Goal: Task Accomplishment & Management: Manage account settings

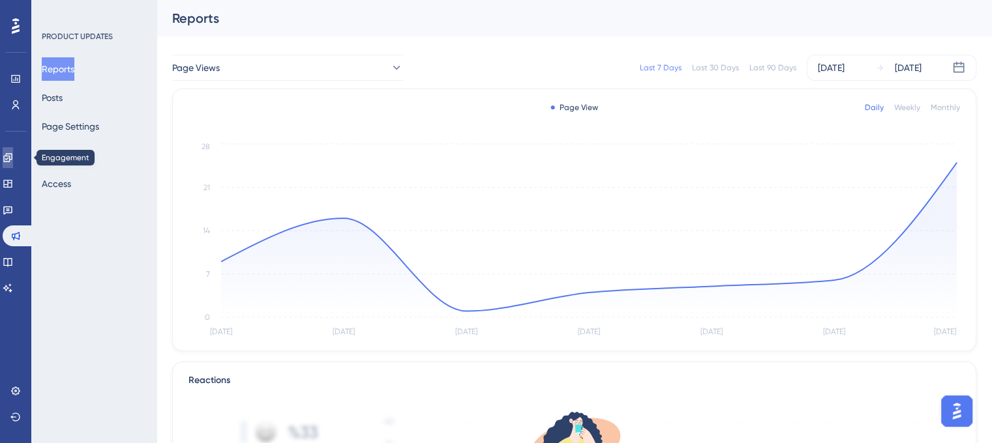
click at [13, 161] on icon at bounding box center [8, 158] width 10 height 10
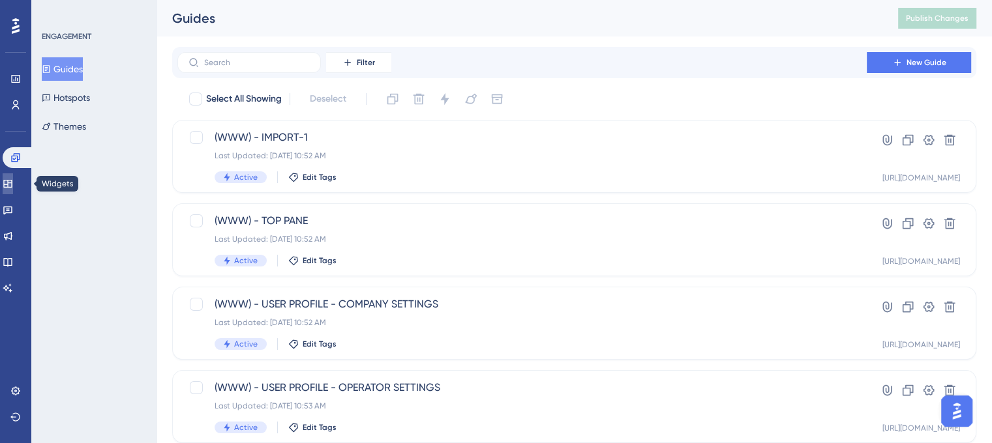
click at [13, 185] on icon at bounding box center [8, 184] width 10 height 10
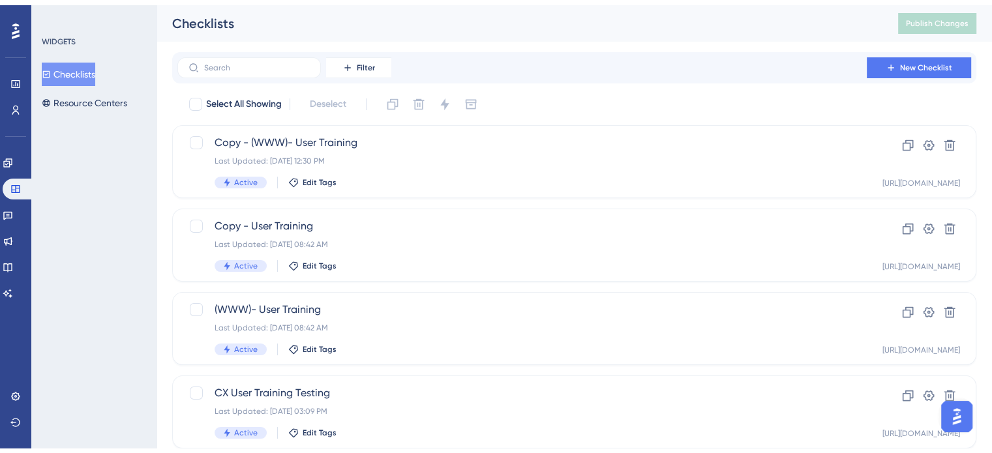
scroll to position [115, 0]
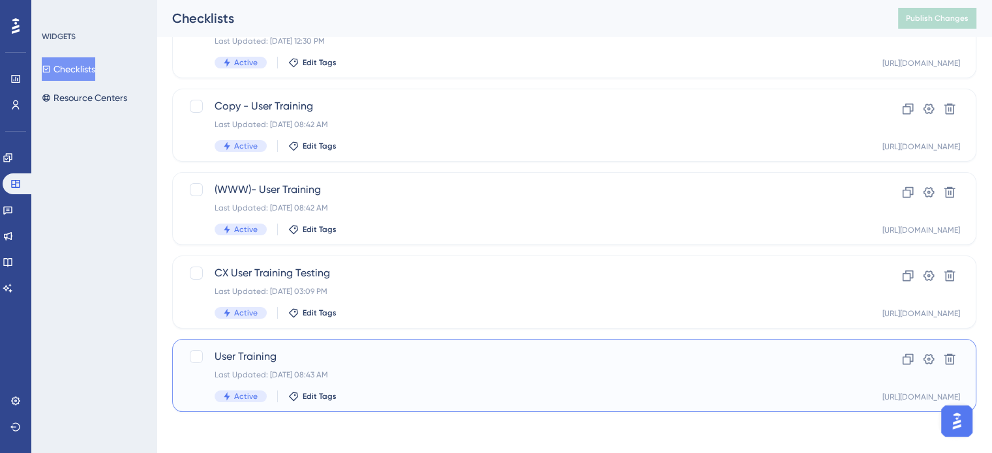
click at [435, 384] on div "User Training Last Updated: [DATE] 08:43 AM Active Edit Tags" at bounding box center [522, 375] width 615 height 53
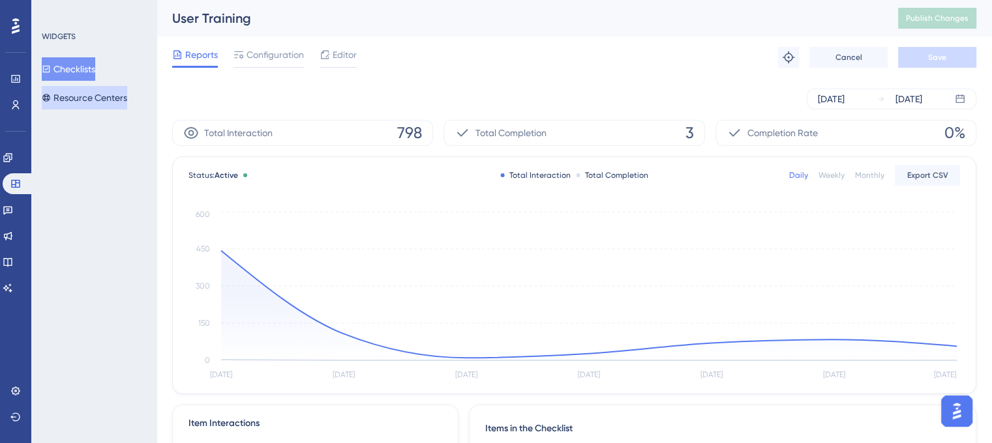
click at [98, 94] on button "Resource Centers" at bounding box center [84, 97] width 85 height 23
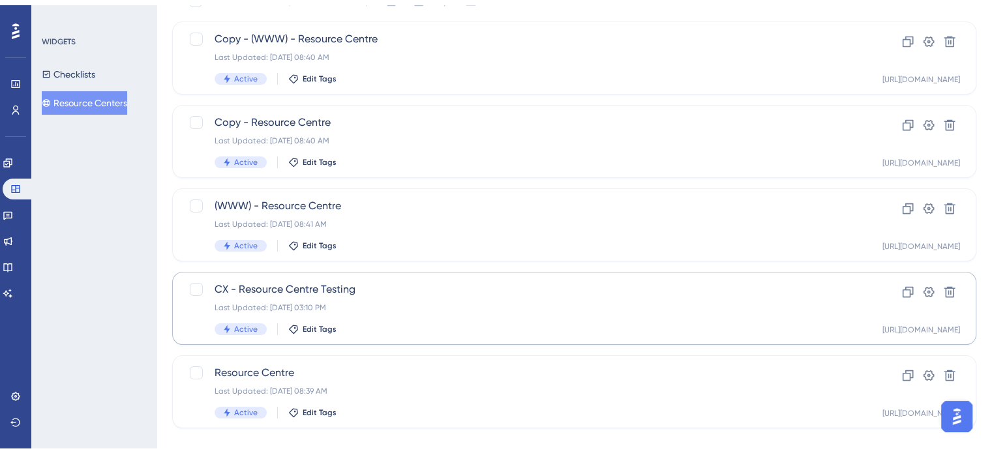
scroll to position [115, 0]
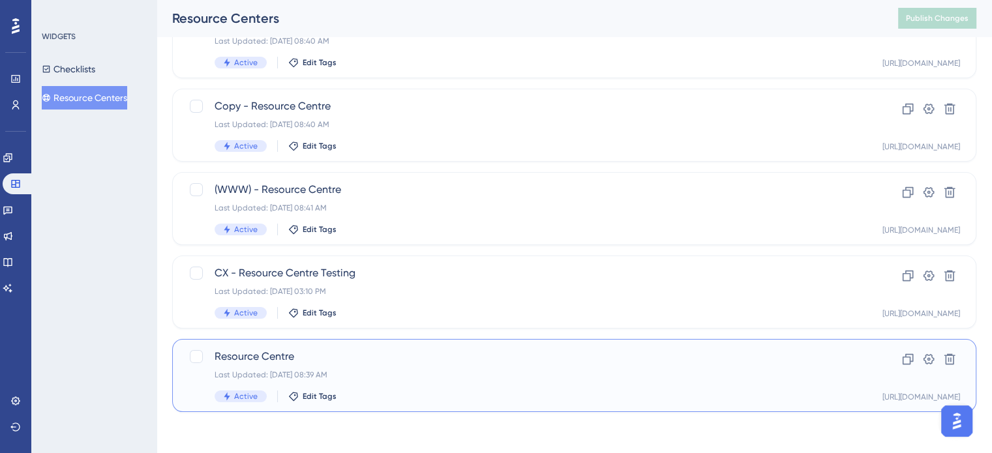
click at [410, 361] on span "Resource Centre" at bounding box center [522, 357] width 615 height 16
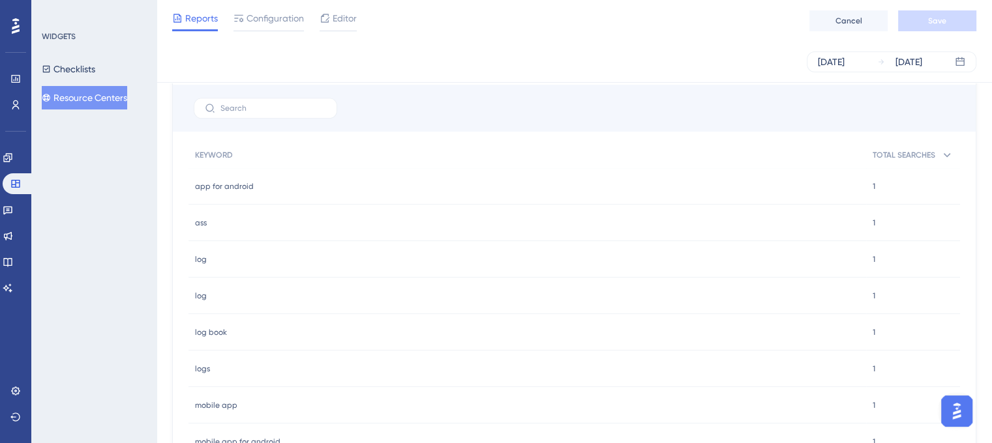
scroll to position [783, 0]
click at [81, 76] on button "Checklists" at bounding box center [68, 68] width 53 height 23
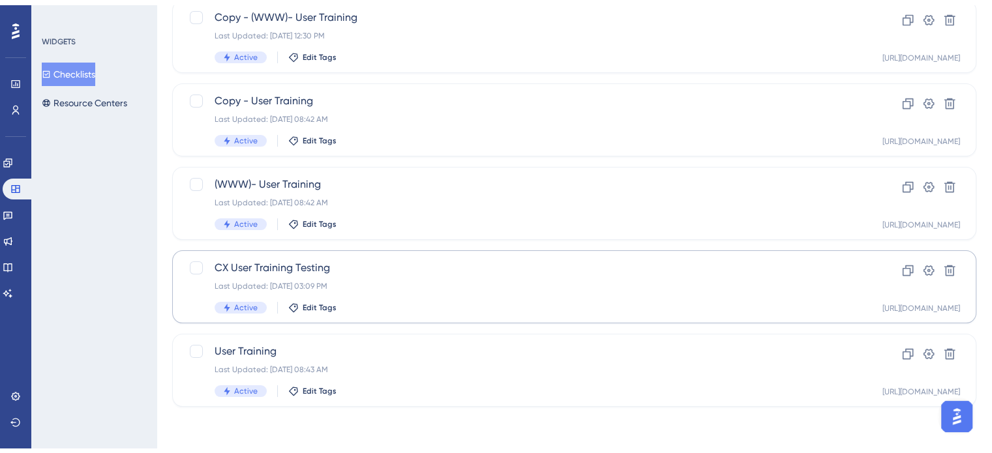
scroll to position [115, 0]
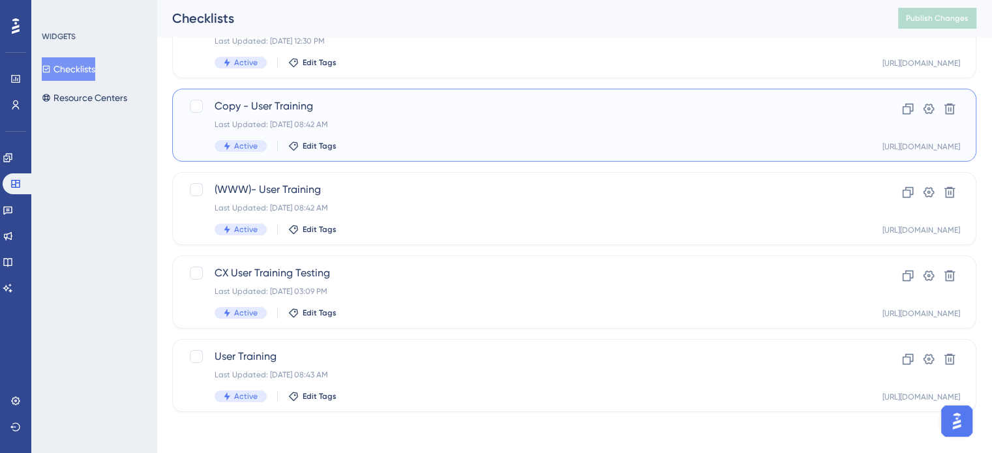
click at [412, 112] on span "Copy - User Training" at bounding box center [522, 106] width 615 height 16
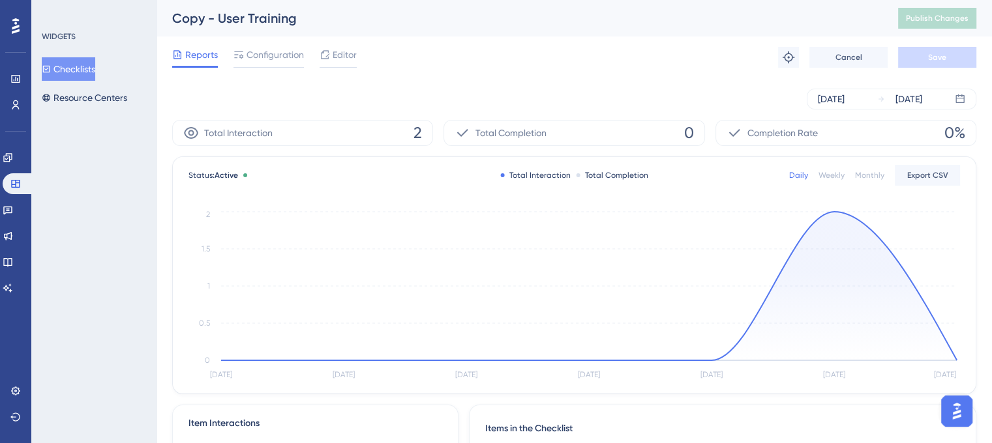
click at [89, 78] on button "Checklists" at bounding box center [68, 68] width 53 height 23
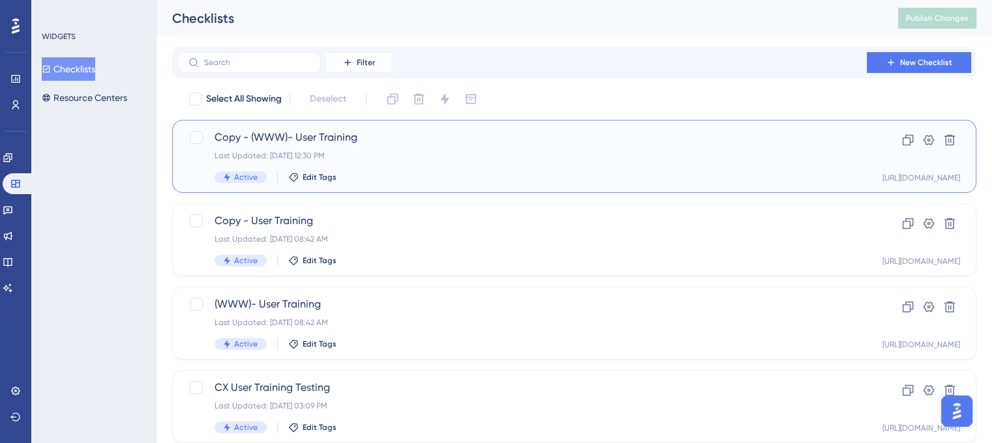
click at [408, 155] on div "Last Updated: [DATE] 12:30 PM" at bounding box center [522, 156] width 615 height 10
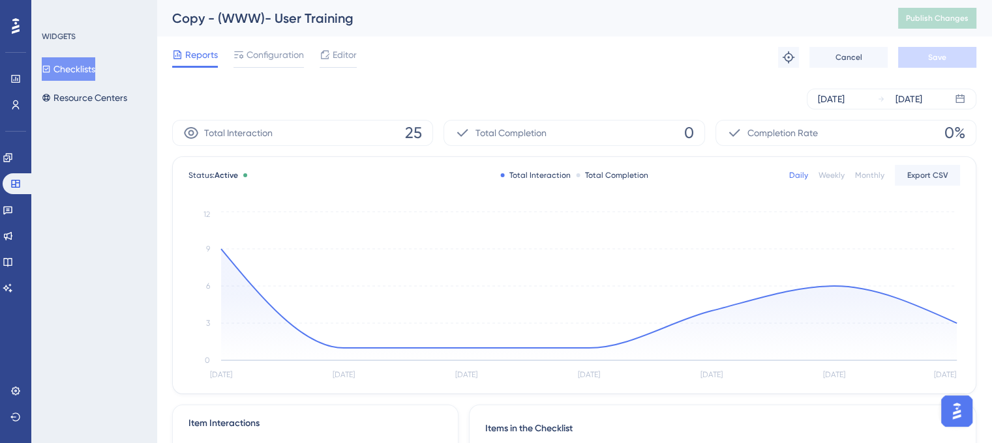
click at [85, 76] on button "Checklists" at bounding box center [68, 68] width 53 height 23
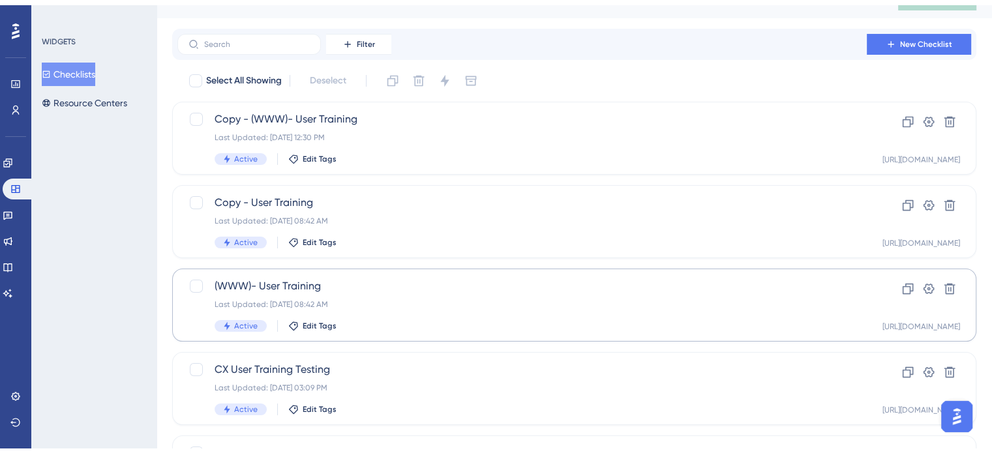
scroll to position [115, 0]
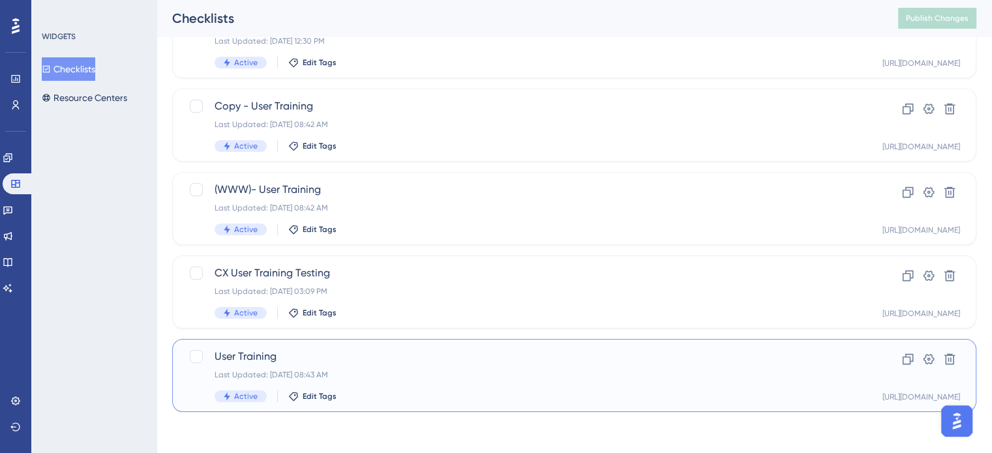
click at [506, 372] on div "Last Updated: [DATE] 08:43 AM" at bounding box center [522, 375] width 615 height 10
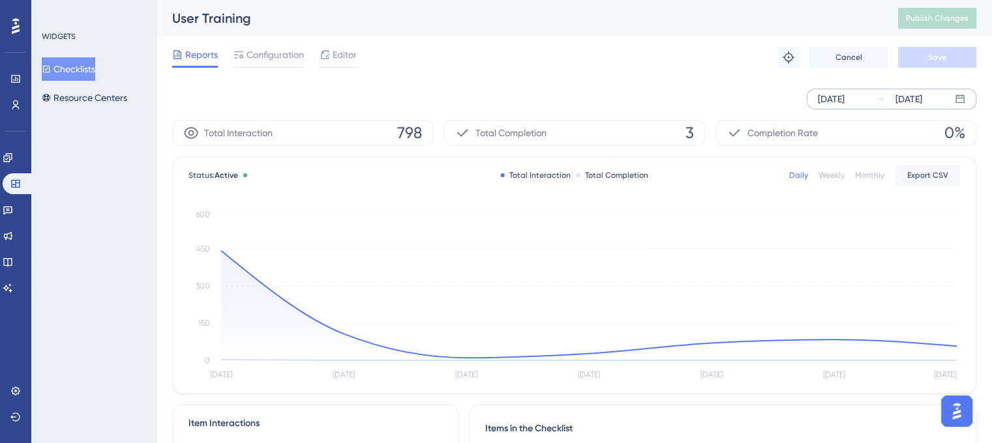
click at [837, 101] on div "[DATE]" at bounding box center [831, 99] width 27 height 16
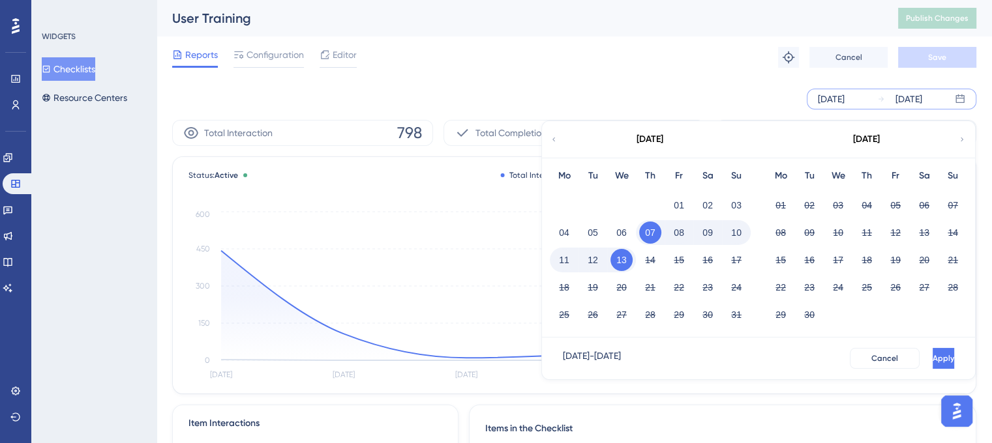
click at [555, 145] on icon at bounding box center [554, 140] width 8 height 12
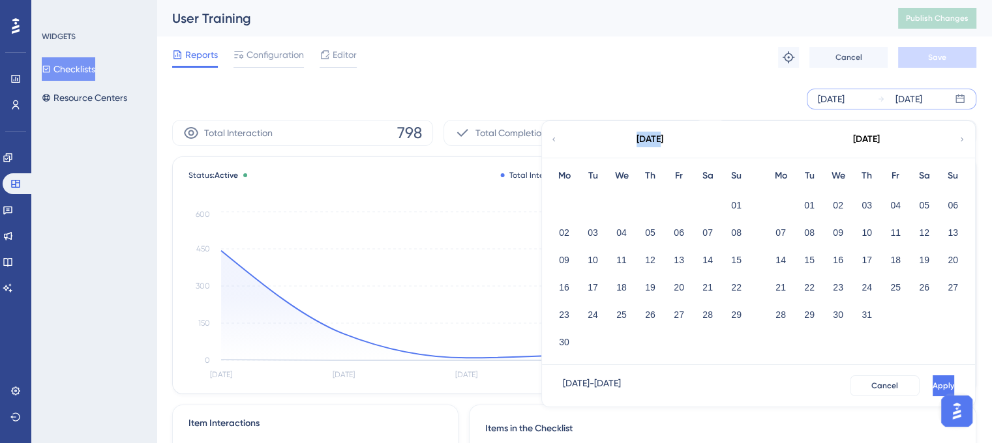
click at [555, 145] on icon at bounding box center [554, 140] width 8 height 12
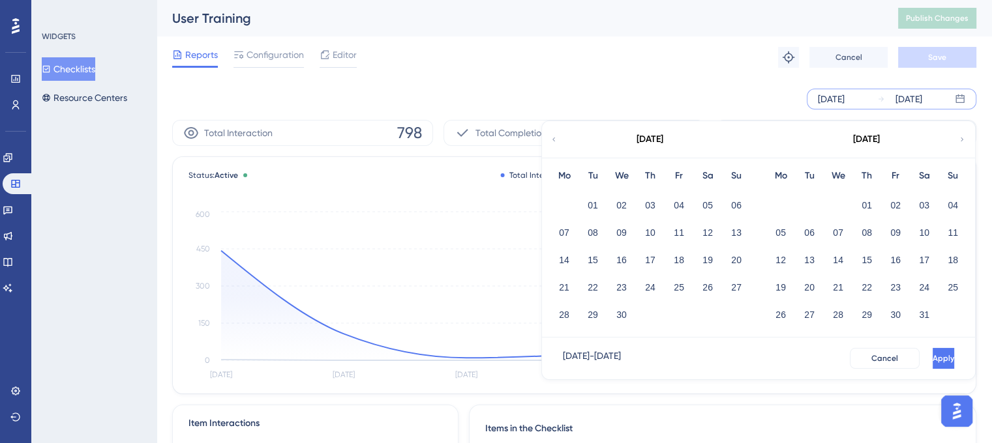
click at [555, 145] on icon at bounding box center [554, 140] width 8 height 12
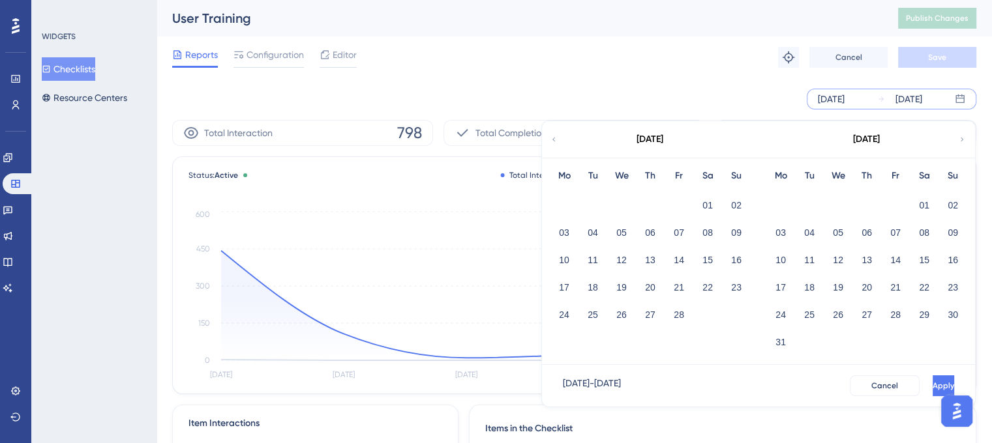
click at [555, 144] on icon at bounding box center [554, 140] width 8 height 12
click at [957, 143] on div "[DATE]" at bounding box center [865, 139] width 215 height 37
click at [963, 141] on icon at bounding box center [962, 140] width 8 height 12
click at [704, 203] on button "01" at bounding box center [707, 205] width 22 height 22
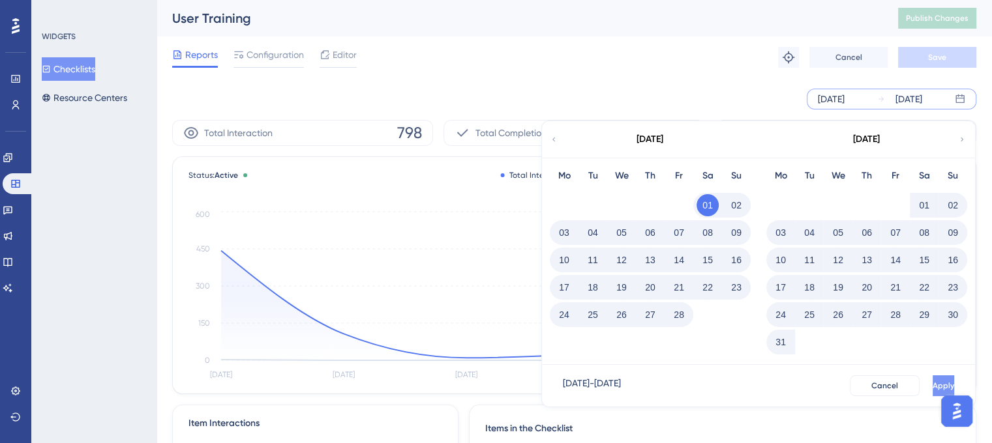
click at [933, 386] on button "Apply" at bounding box center [944, 386] width 22 height 21
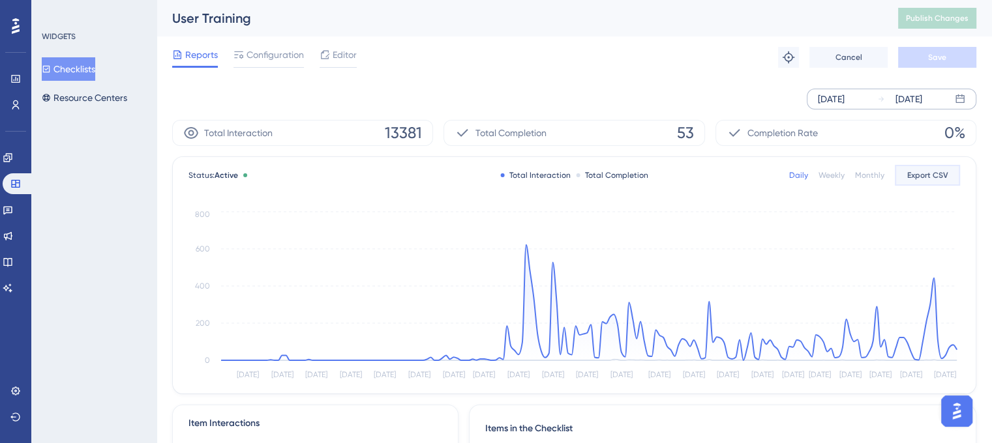
click at [931, 177] on span "Export CSV" at bounding box center [927, 175] width 41 height 10
click at [78, 100] on button "Resource Centers" at bounding box center [84, 97] width 85 height 23
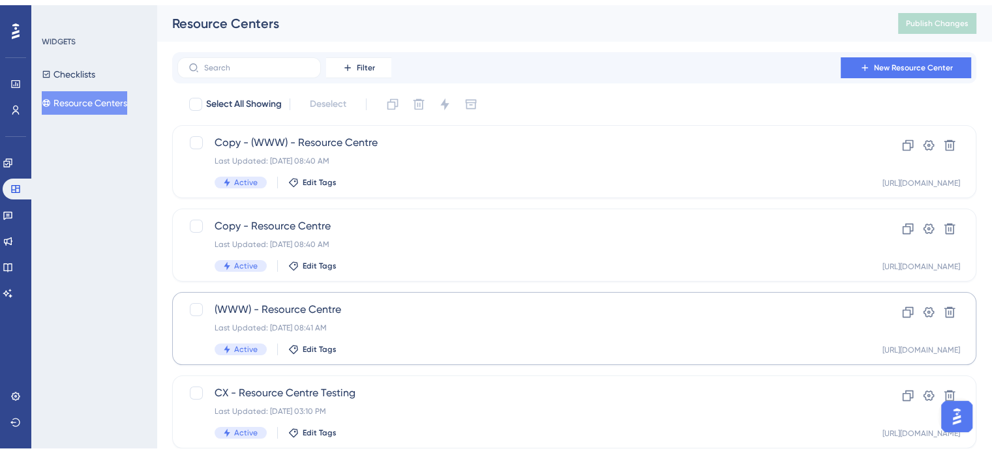
scroll to position [115, 0]
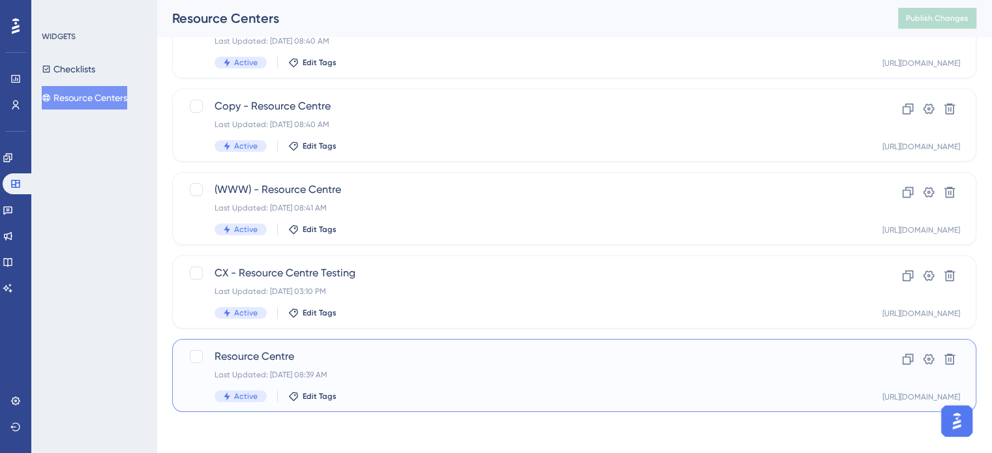
click at [432, 393] on div "Active Edit Tags" at bounding box center [522, 397] width 615 height 12
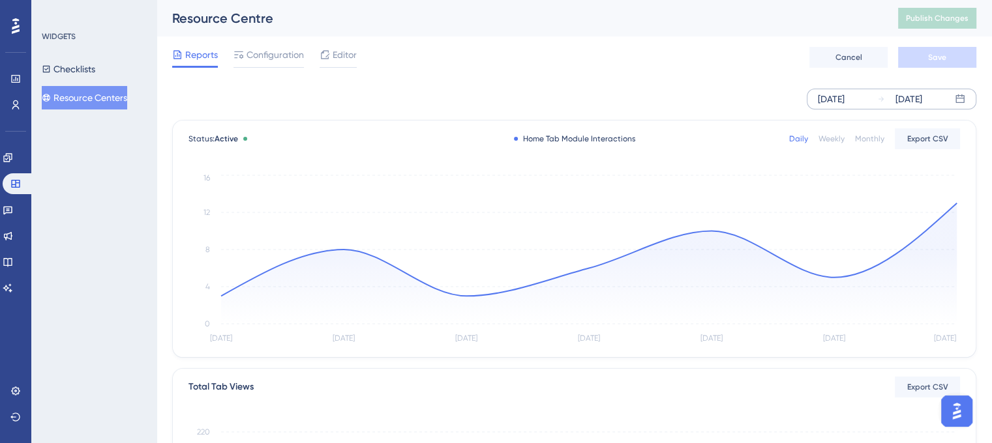
click at [845, 96] on div "[DATE]" at bounding box center [831, 99] width 27 height 16
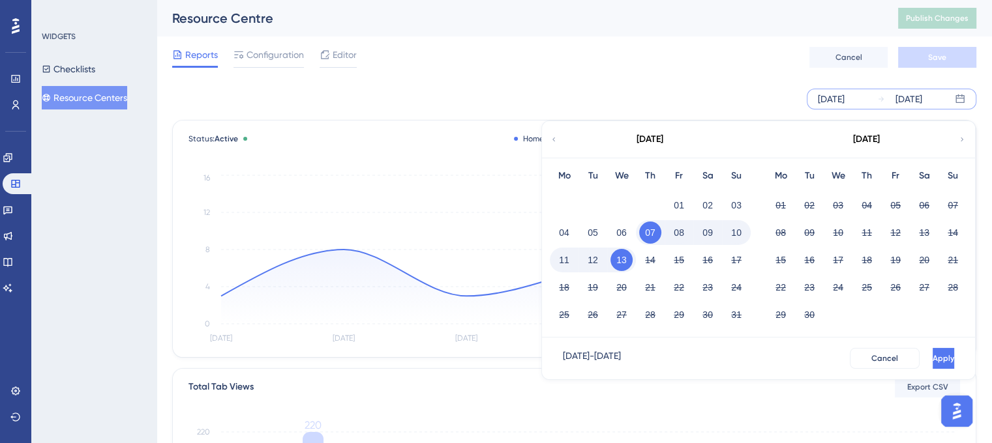
click at [558, 142] on div "[DATE]" at bounding box center [649, 139] width 215 height 37
drag, startPoint x: 558, startPoint y: 142, endPoint x: 551, endPoint y: 141, distance: 6.6
click at [557, 141] on div "[DATE]" at bounding box center [649, 139] width 215 height 37
click at [552, 141] on icon at bounding box center [554, 140] width 8 height 12
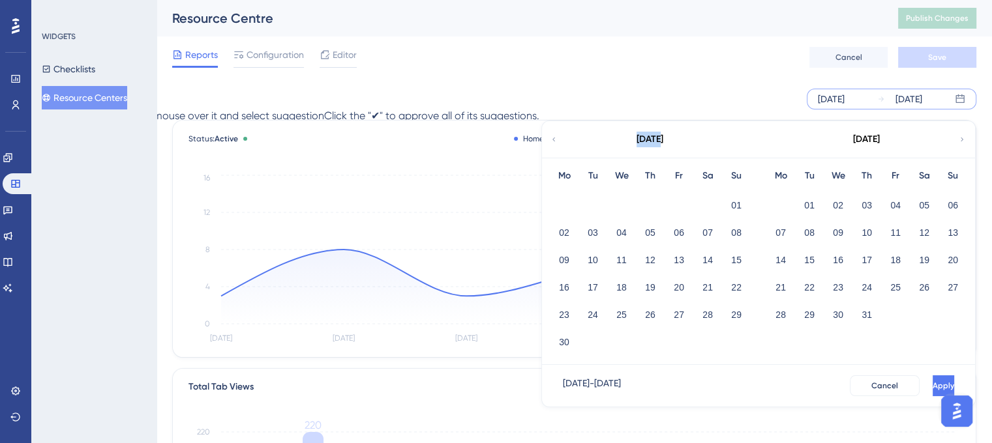
click at [552, 141] on icon at bounding box center [554, 140] width 8 height 12
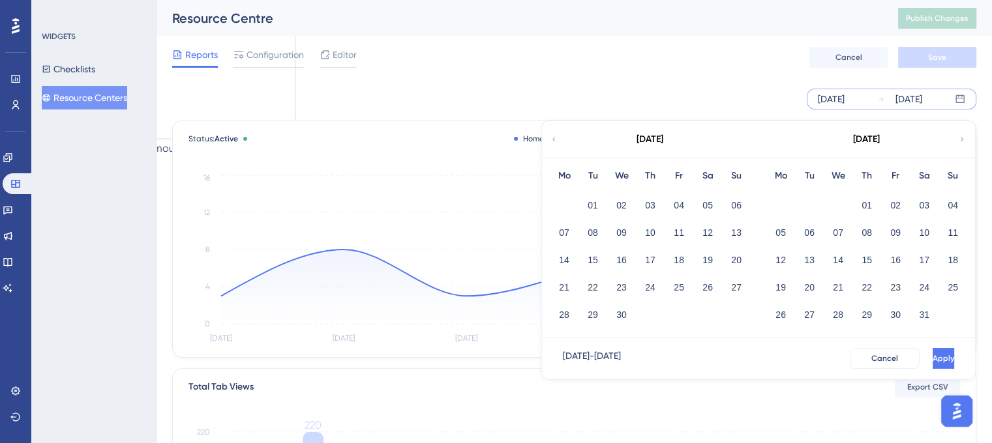
click at [552, 141] on icon at bounding box center [554, 140] width 8 height 12
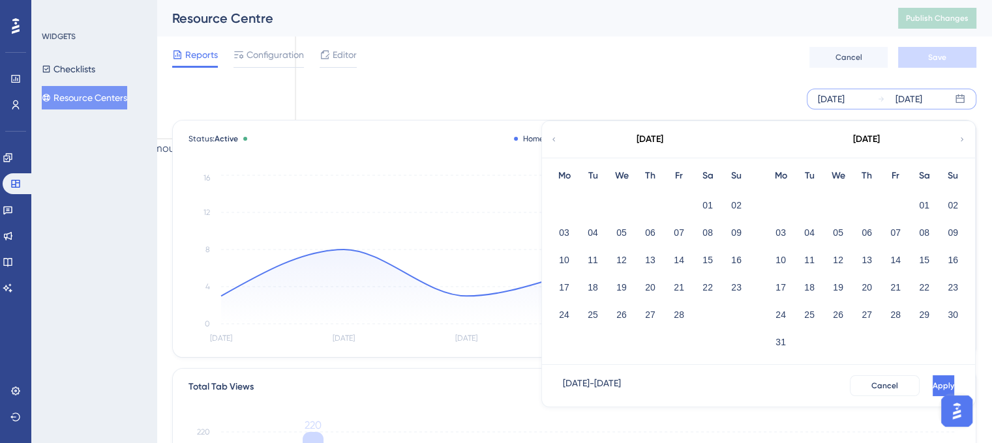
click at [552, 141] on icon at bounding box center [554, 140] width 8 height 12
click at [965, 141] on icon at bounding box center [962, 140] width 8 height 12
click at [577, 25] on div "Resource Centre" at bounding box center [518, 18] width 693 height 18
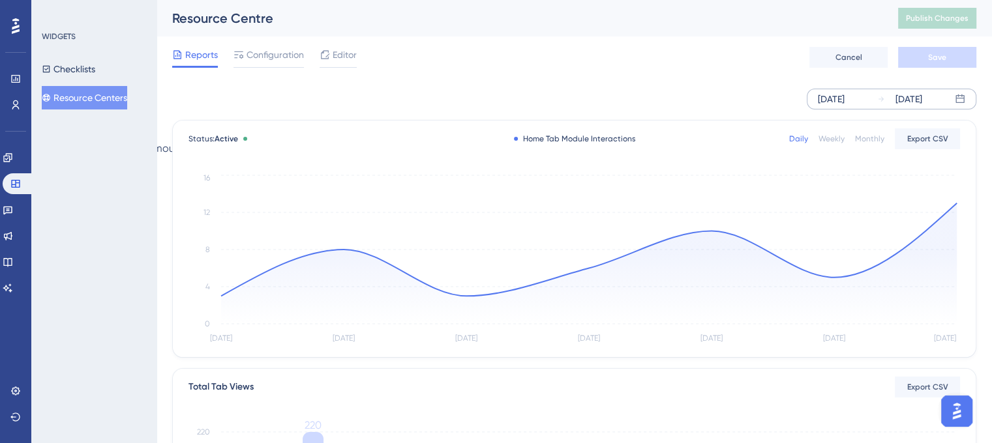
click at [845, 104] on div "[DATE]" at bounding box center [831, 99] width 27 height 16
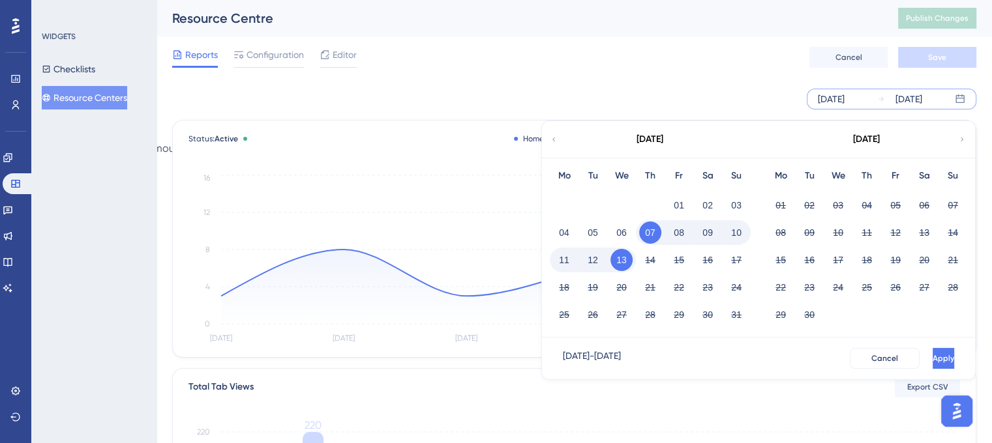
click at [552, 143] on icon at bounding box center [554, 140] width 8 height 12
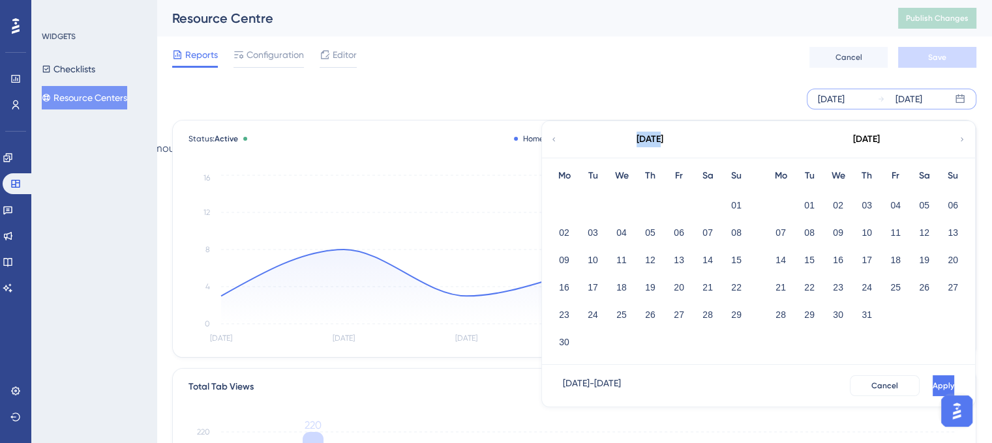
click at [552, 143] on icon at bounding box center [554, 140] width 8 height 12
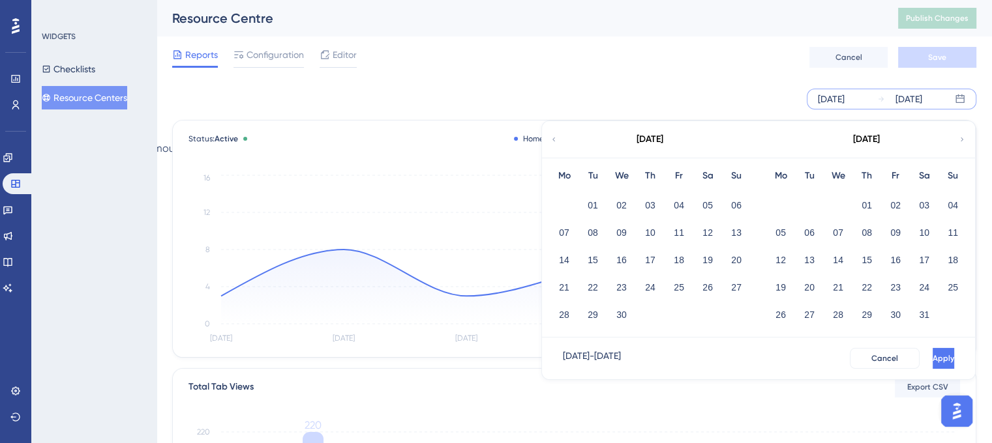
click at [552, 143] on icon at bounding box center [554, 140] width 8 height 12
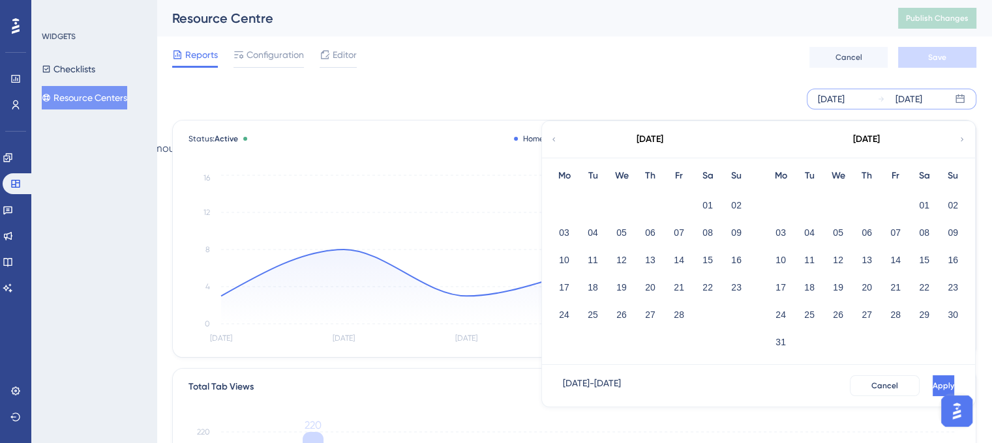
click at [552, 143] on icon at bounding box center [554, 140] width 8 height 12
click at [962, 142] on icon at bounding box center [962, 140] width 8 height 12
click at [704, 202] on button "01" at bounding box center [707, 205] width 22 height 22
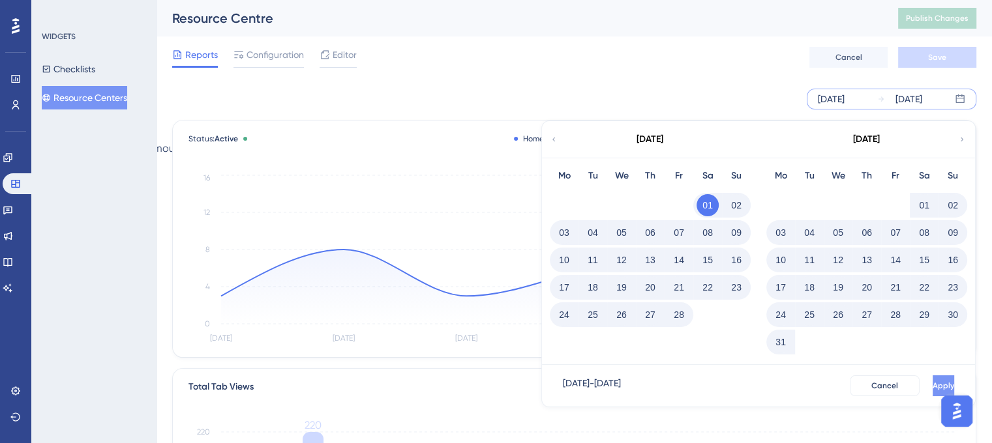
click at [933, 385] on span "Apply" at bounding box center [944, 386] width 22 height 10
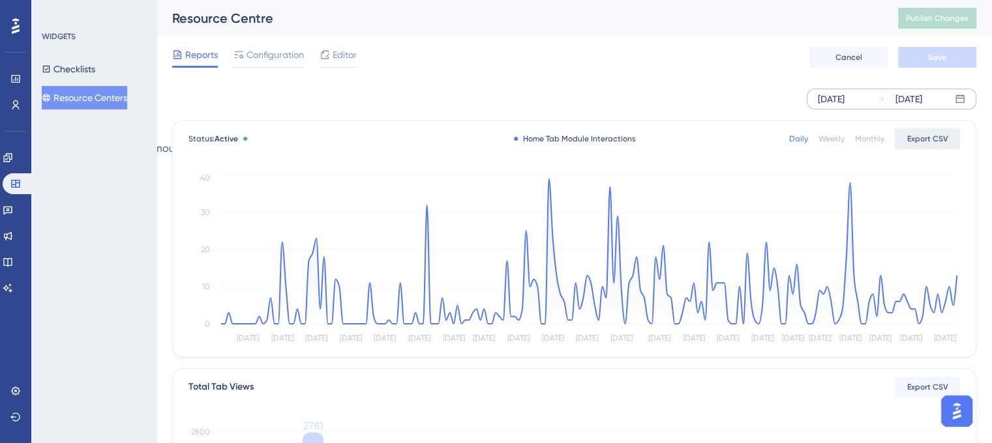
click at [934, 140] on span "Export CSV" at bounding box center [927, 139] width 41 height 10
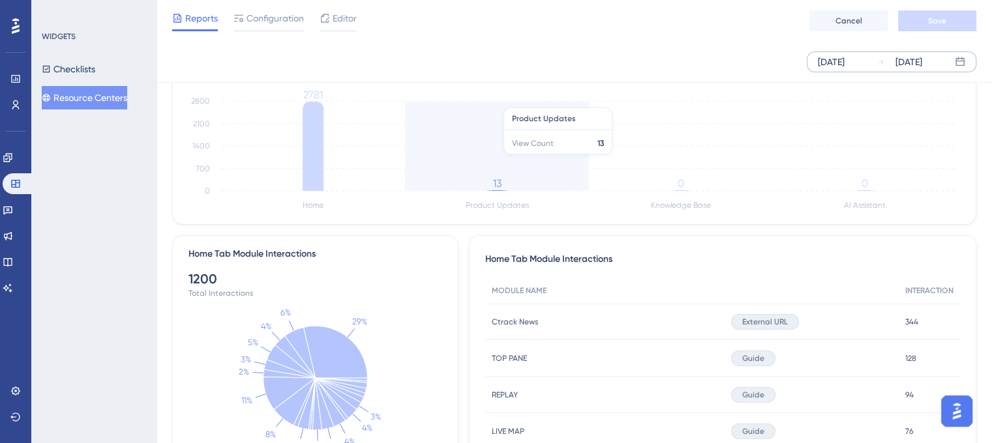
scroll to position [391, 0]
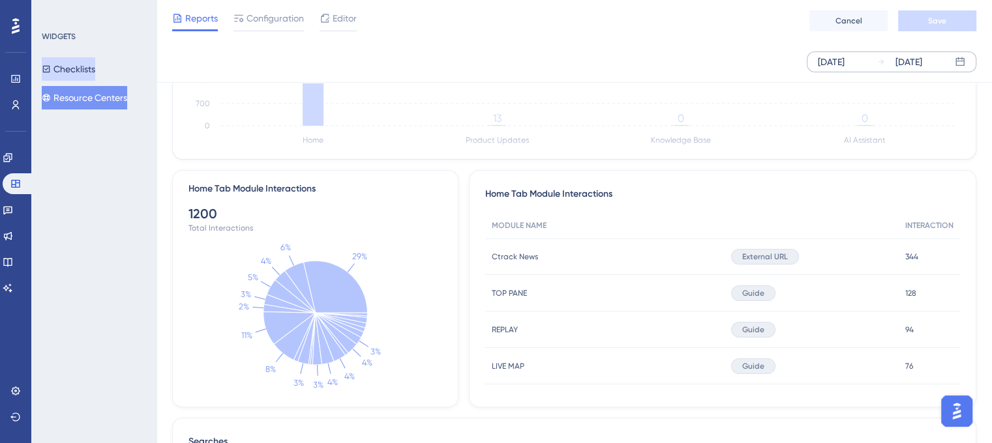
click at [78, 65] on button "Checklists" at bounding box center [68, 68] width 53 height 23
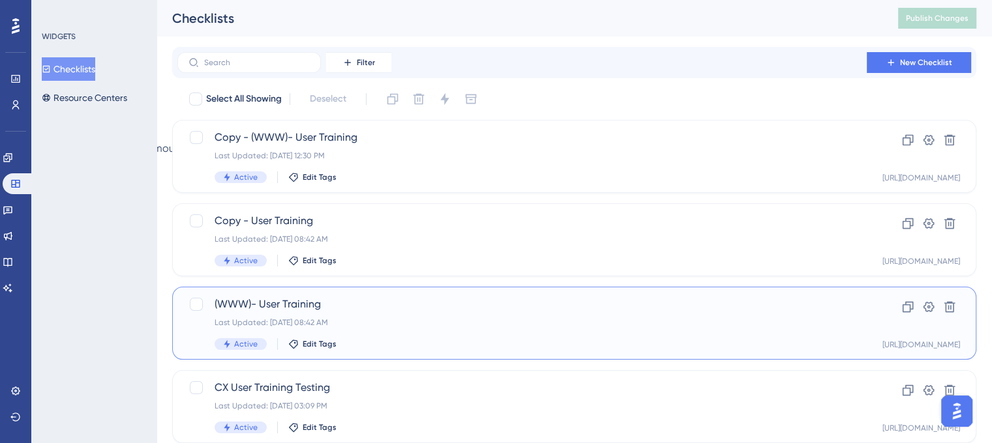
click at [414, 310] on span "(WWW)- User Training" at bounding box center [522, 305] width 615 height 16
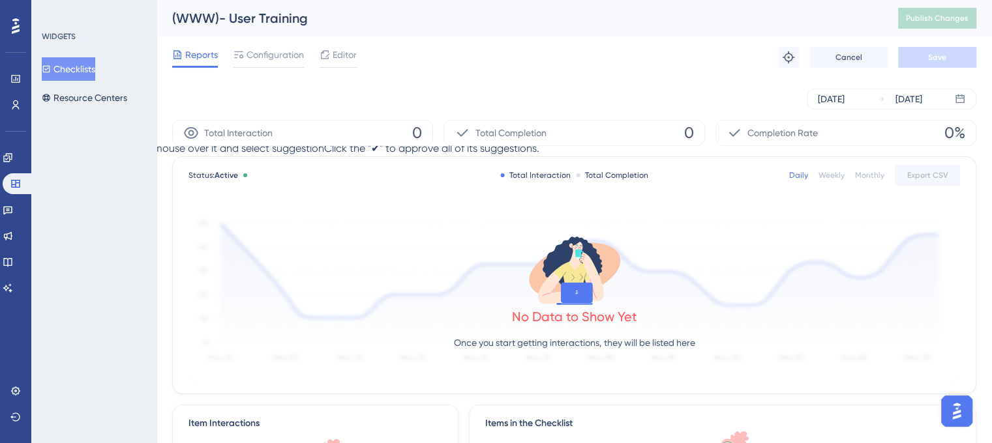
click at [95, 68] on button "Checklists" at bounding box center [68, 68] width 53 height 23
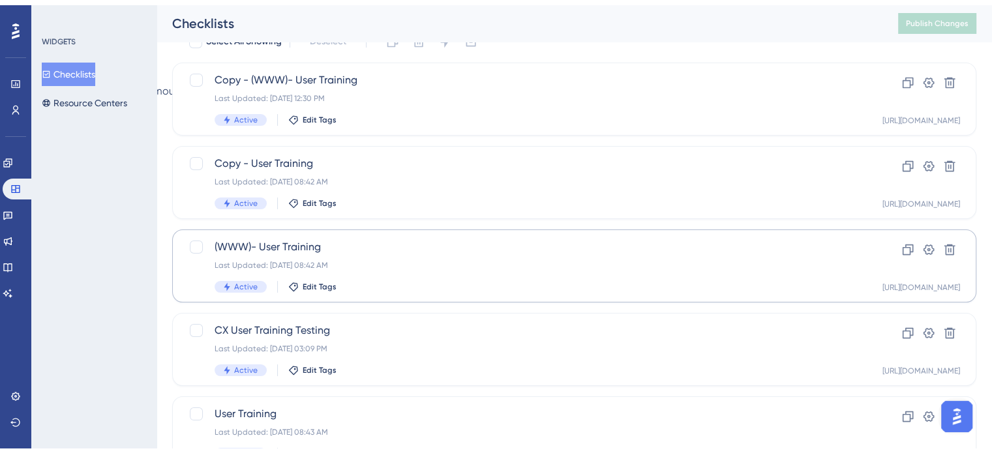
scroll to position [115, 0]
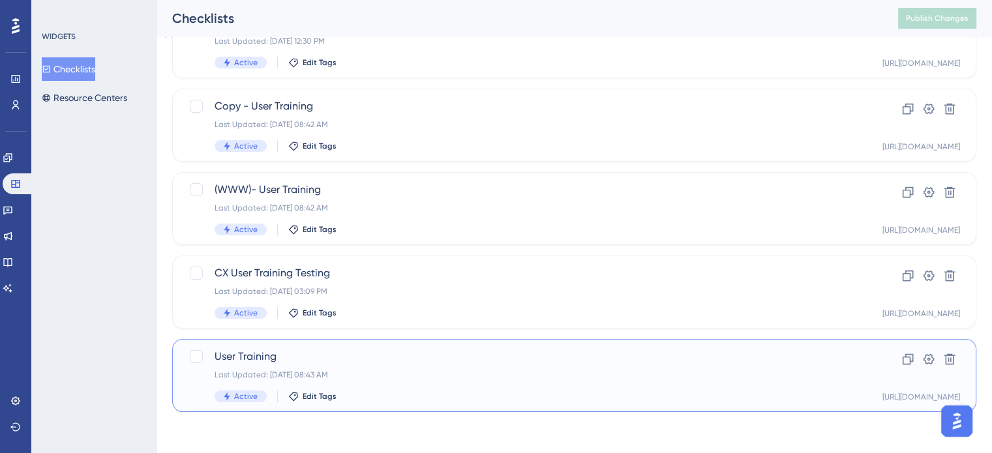
click at [505, 367] on div "User Training Last Updated: [DATE] 08:43 AM Active Edit Tags" at bounding box center [522, 375] width 615 height 53
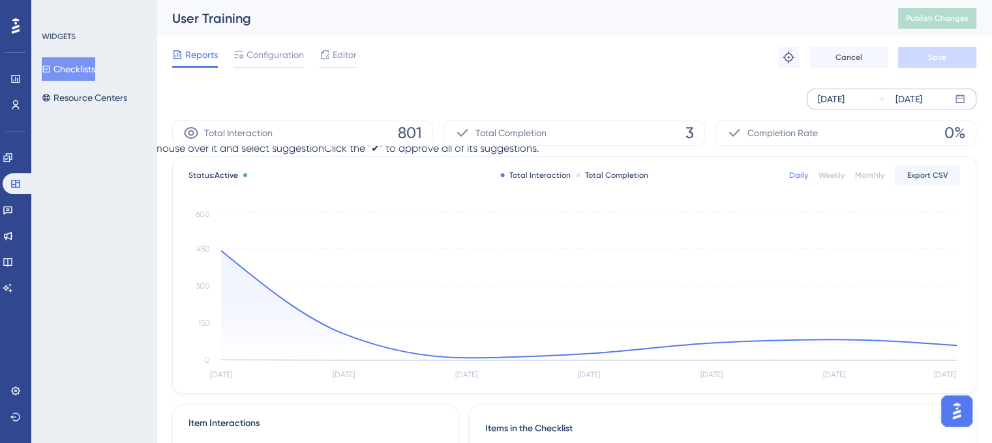
click at [837, 100] on div "[DATE]" at bounding box center [831, 99] width 27 height 16
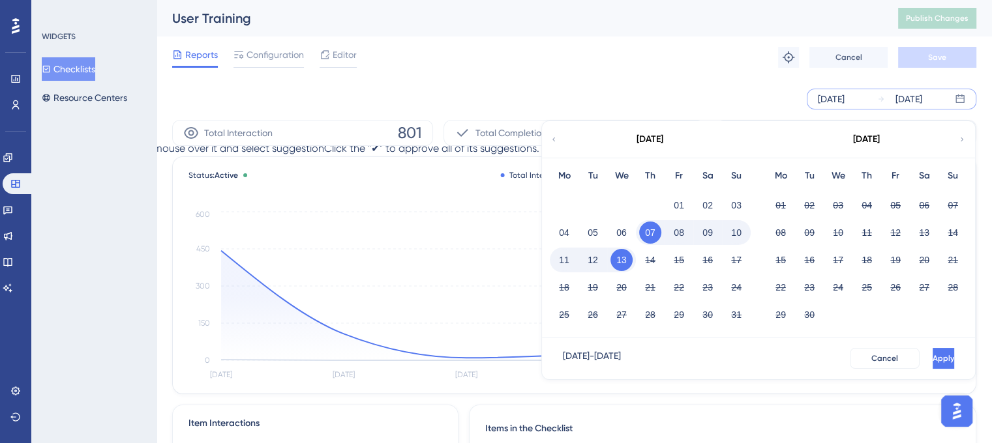
click at [555, 138] on icon at bounding box center [554, 140] width 8 height 12
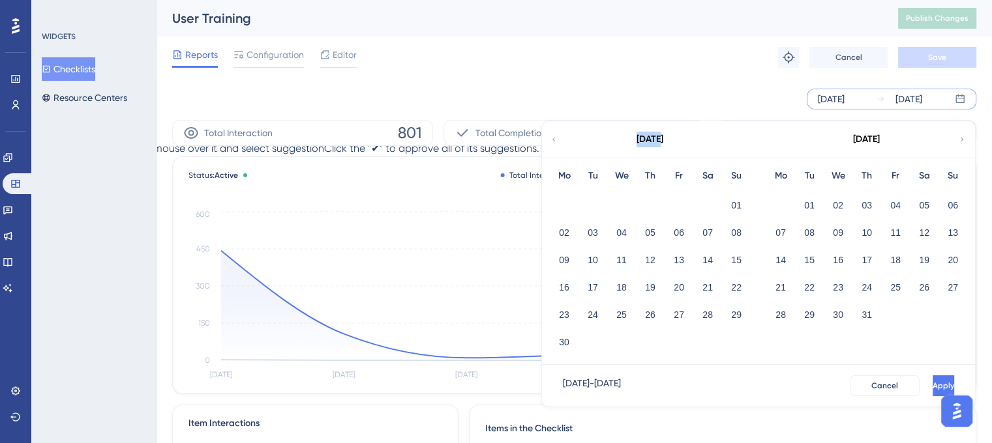
click at [555, 138] on icon at bounding box center [554, 140] width 8 height 12
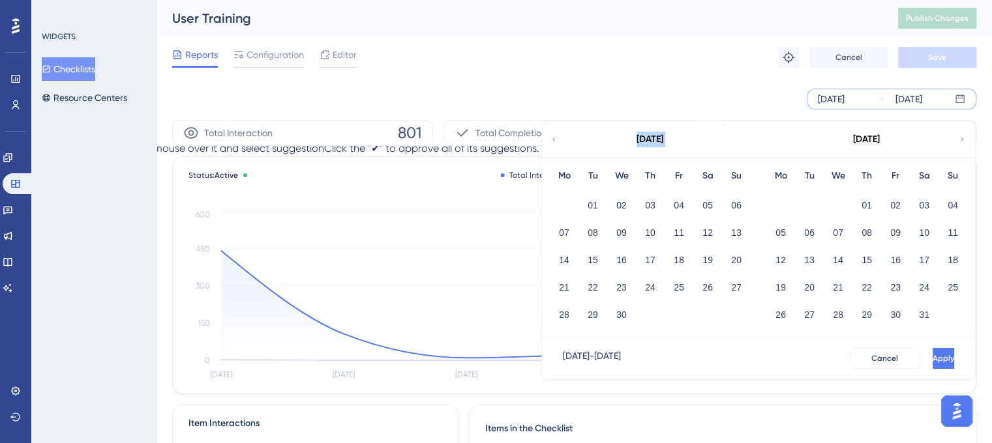
click at [555, 138] on icon at bounding box center [554, 140] width 8 height 12
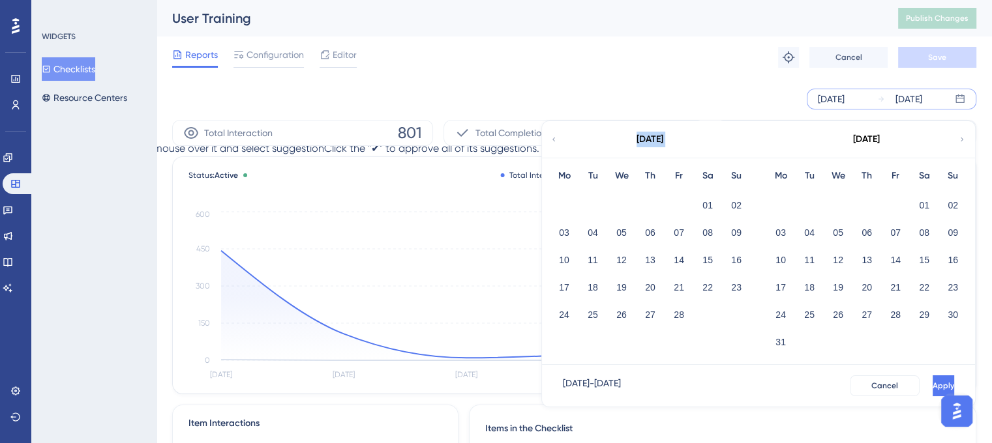
click at [555, 138] on icon at bounding box center [554, 140] width 8 height 12
click at [961, 141] on icon at bounding box center [962, 140] width 8 height 12
click at [704, 205] on button "01" at bounding box center [707, 205] width 22 height 22
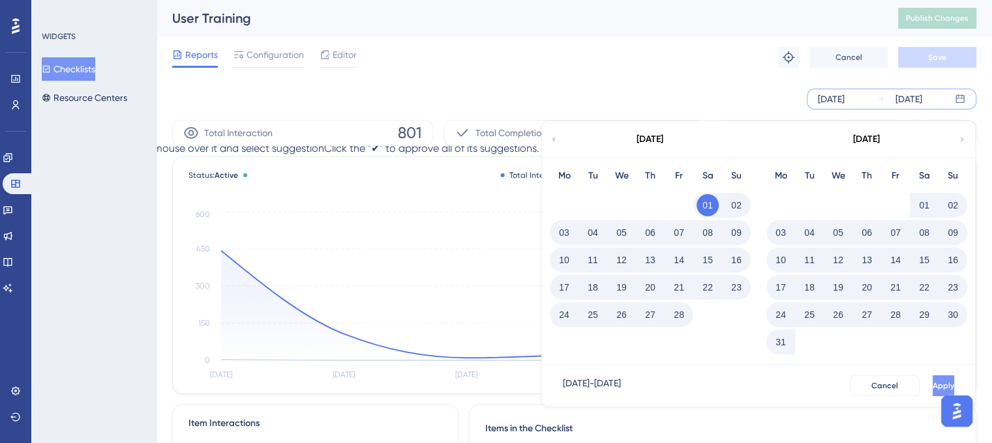
click at [933, 385] on span "Apply" at bounding box center [944, 386] width 22 height 10
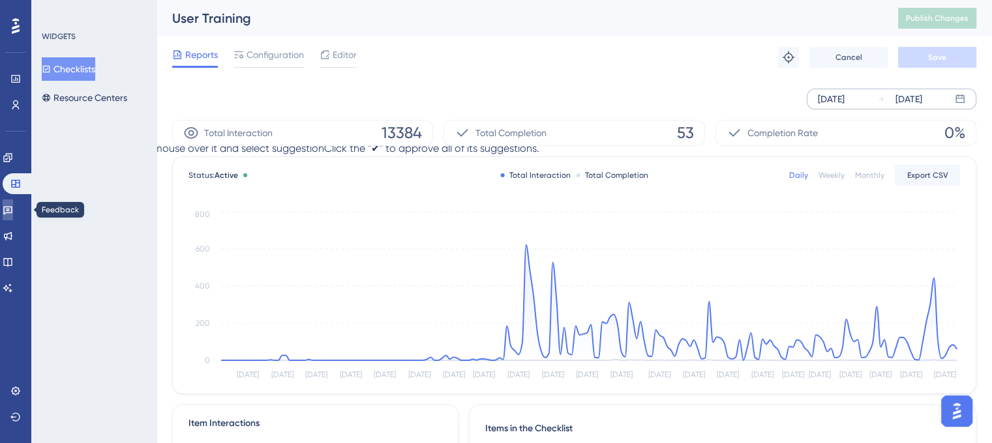
click at [13, 217] on link at bounding box center [8, 210] width 10 height 21
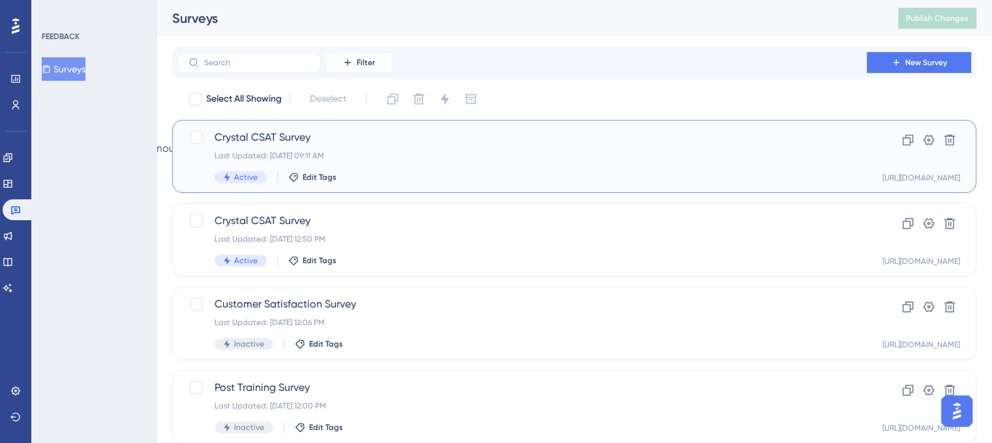
click at [432, 175] on div "Active Edit Tags" at bounding box center [522, 178] width 615 height 12
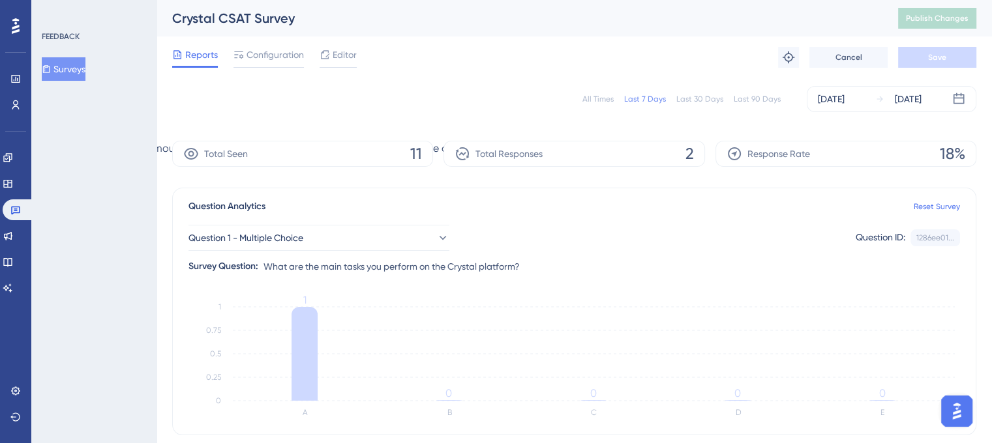
click at [593, 98] on div "All Times" at bounding box center [597, 99] width 31 height 10
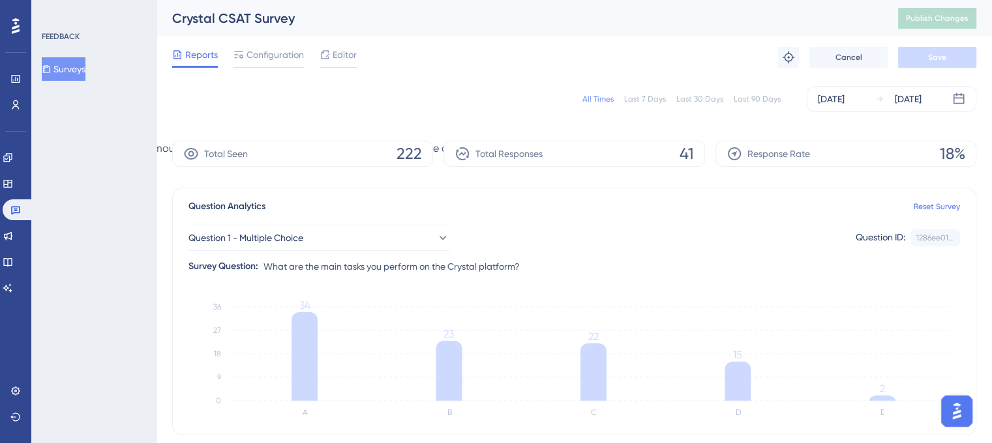
click at [83, 72] on button "Surveys" at bounding box center [64, 68] width 44 height 23
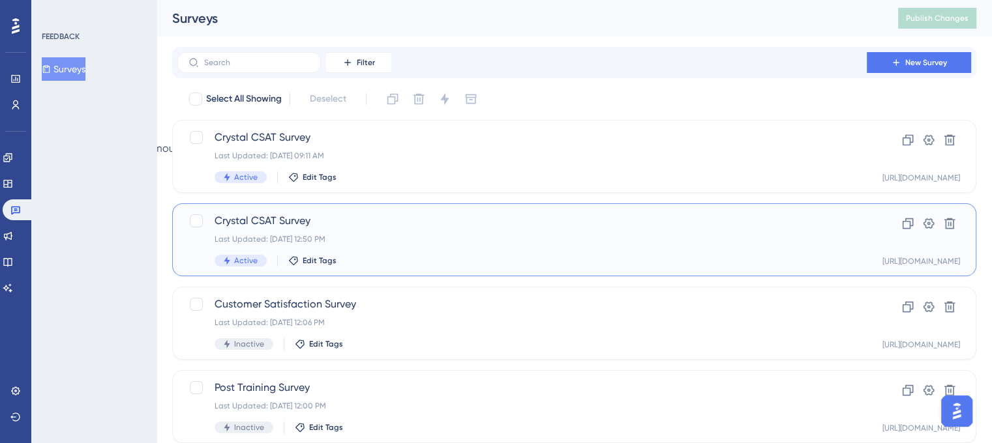
click at [408, 250] on div "Crystal CSAT Survey Last Updated: [DATE] 12:50 PM Active Edit Tags" at bounding box center [522, 239] width 615 height 53
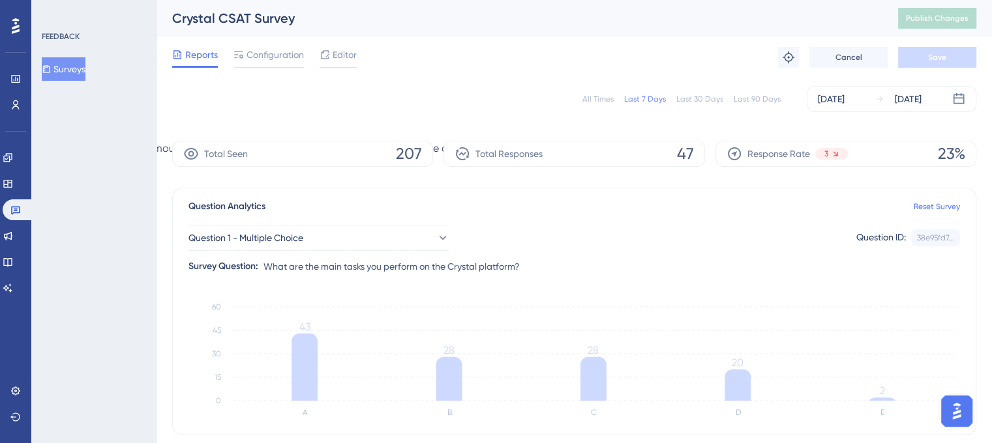
click at [605, 101] on div "All Times" at bounding box center [597, 99] width 31 height 10
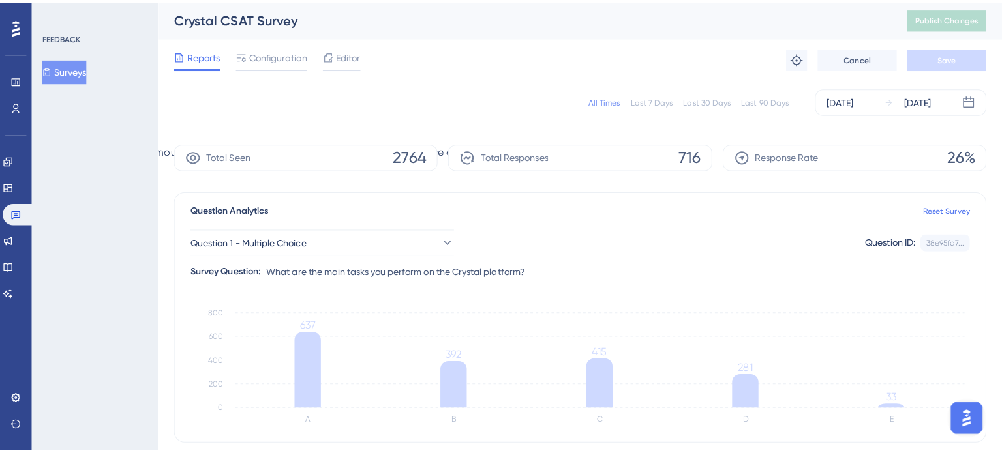
scroll to position [326, 0]
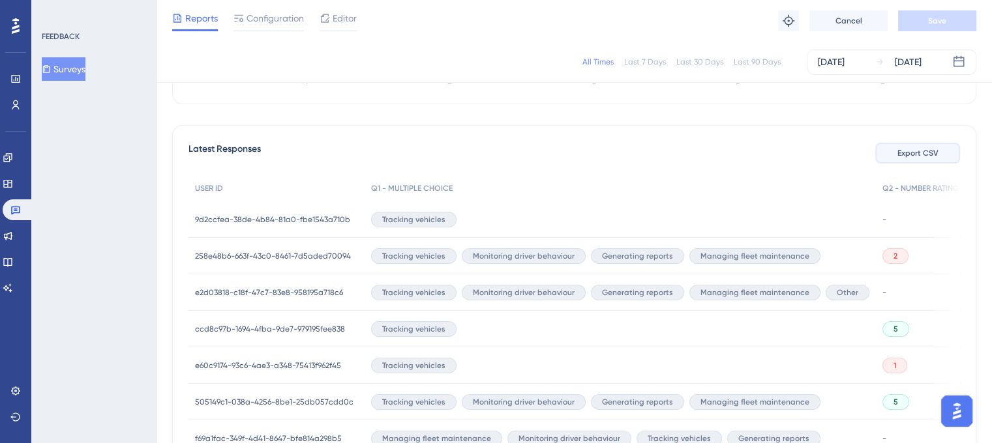
click at [922, 158] on button "Export CSV" at bounding box center [917, 153] width 85 height 21
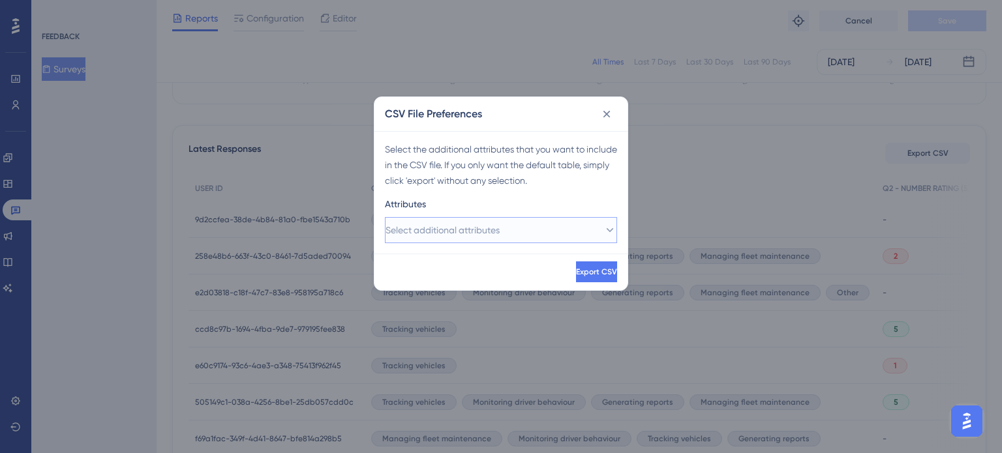
click at [603, 234] on icon at bounding box center [609, 230] width 13 height 13
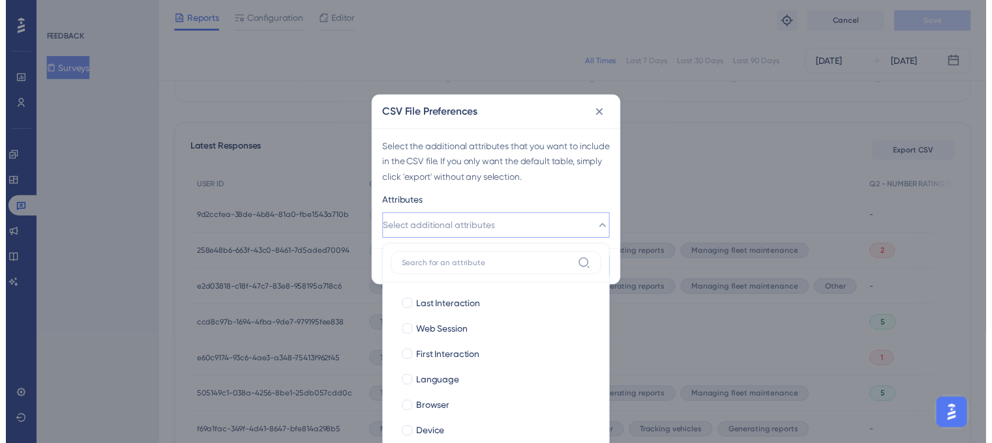
scroll to position [382, 0]
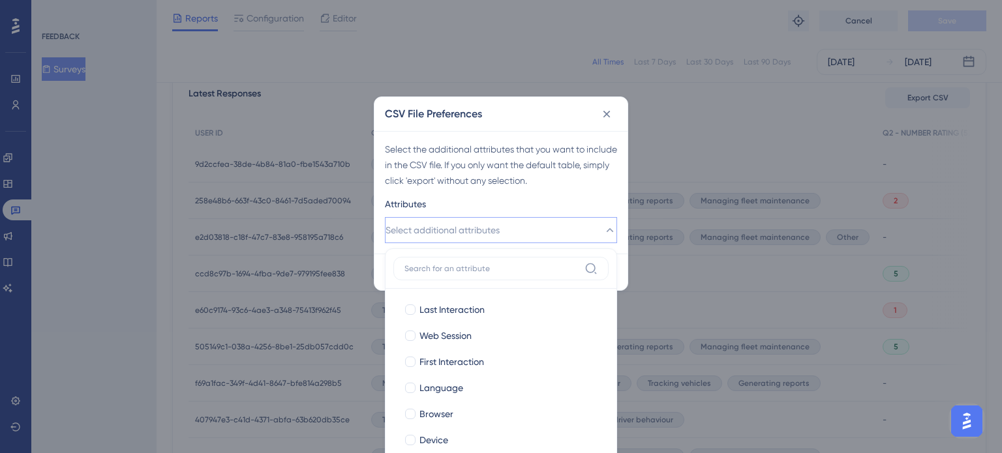
click at [603, 234] on icon at bounding box center [609, 230] width 13 height 13
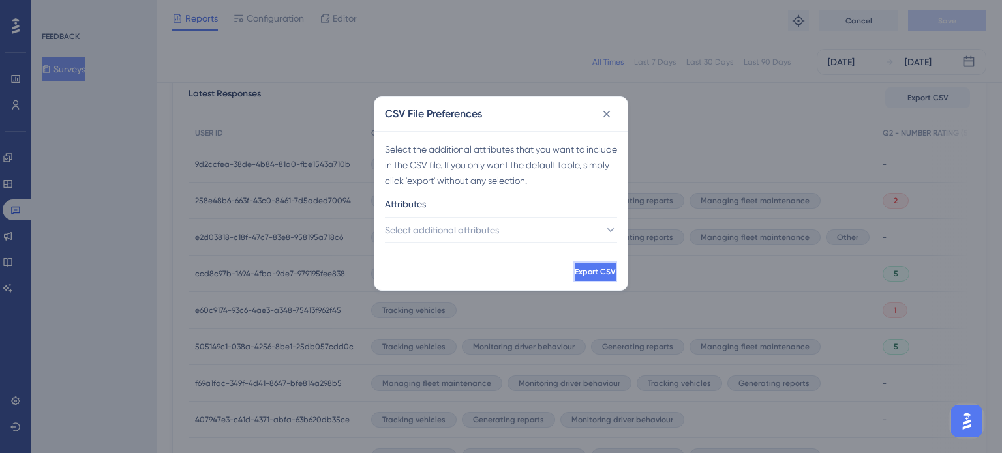
click at [575, 270] on span "Export CSV" at bounding box center [595, 272] width 41 height 10
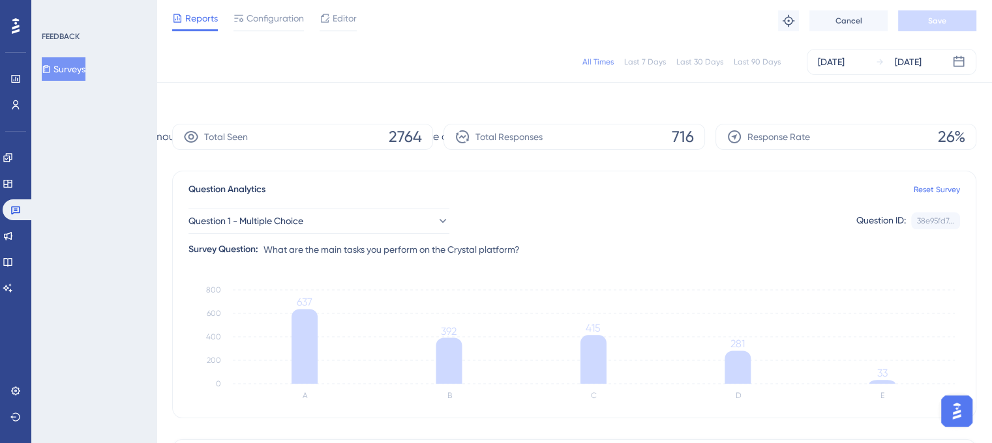
scroll to position [0, 0]
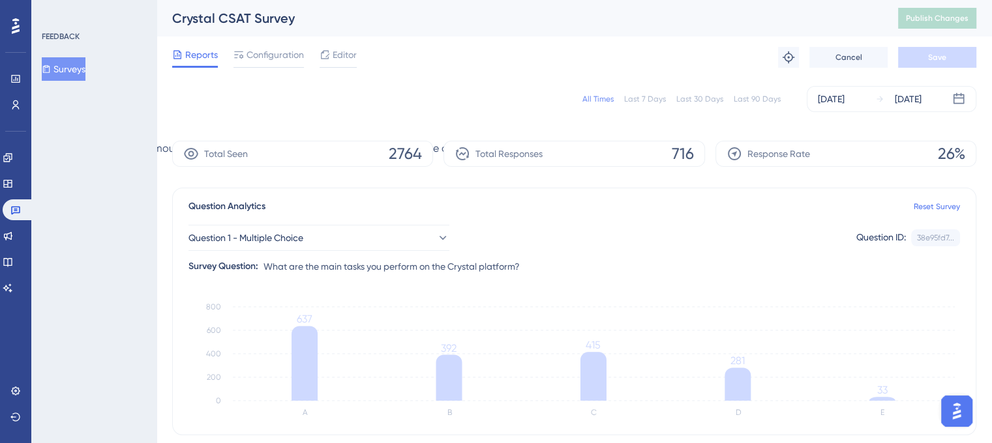
click at [530, 13] on div "Crystal CSAT Survey" at bounding box center [518, 18] width 693 height 18
